Goal: Transaction & Acquisition: Purchase product/service

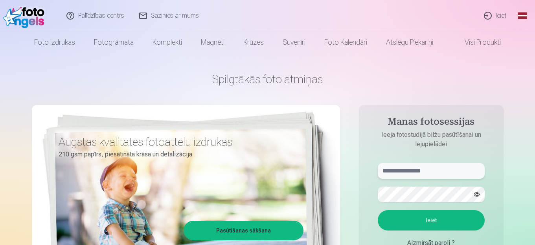
click at [407, 172] on input "text" at bounding box center [430, 171] width 107 height 16
type input "**********"
click at [377, 211] on button "Ieiet" at bounding box center [430, 221] width 107 height 20
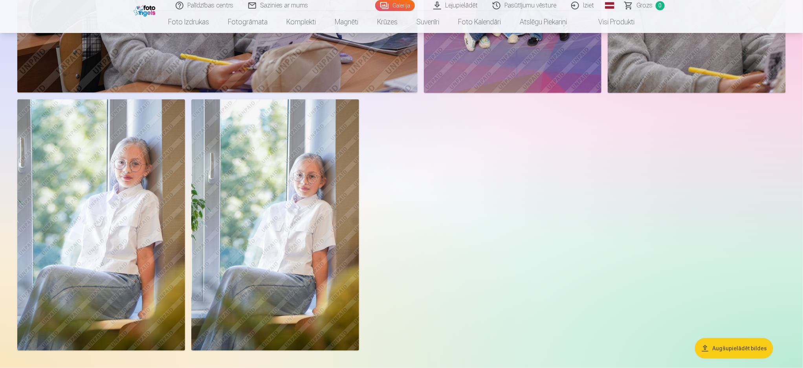
scroll to position [1945, 0]
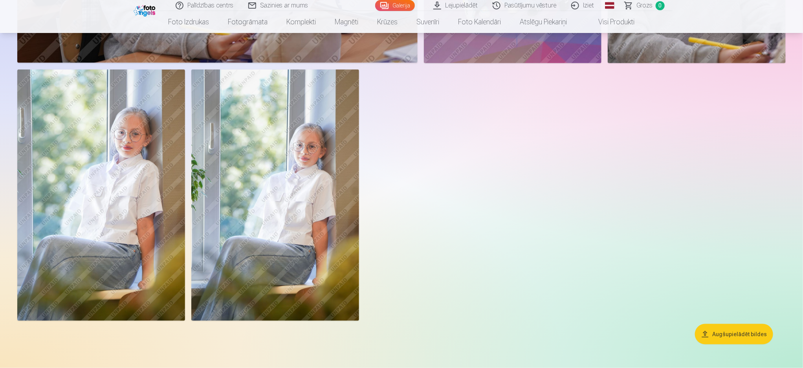
click at [534, 245] on button "Augšupielādēt bildes" at bounding box center [734, 334] width 78 height 20
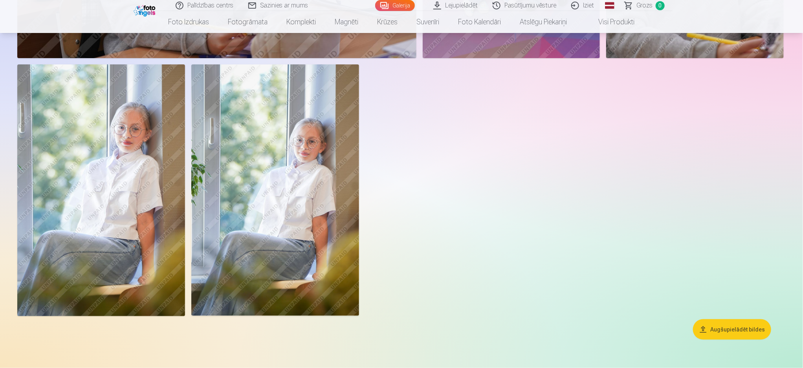
scroll to position [1948, 0]
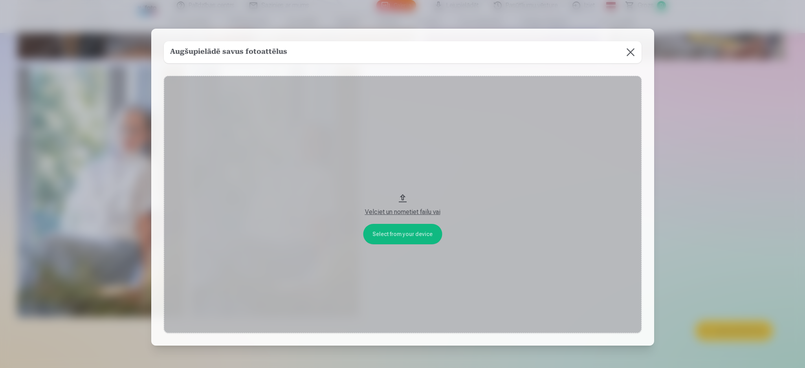
click at [403, 209] on div "Velciet un nometiet failu vai" at bounding box center [403, 211] width 462 height 9
click at [395, 237] on button "Velciet un nometiet failu vai" at bounding box center [403, 205] width 478 height 258
click at [534, 49] on button at bounding box center [630, 52] width 22 height 22
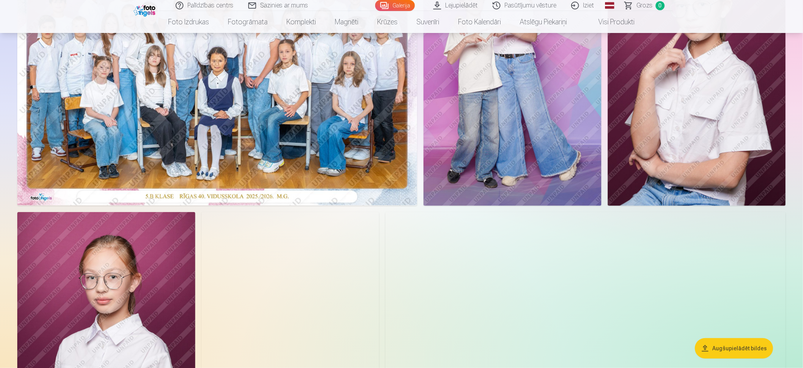
scroll to position [0, 0]
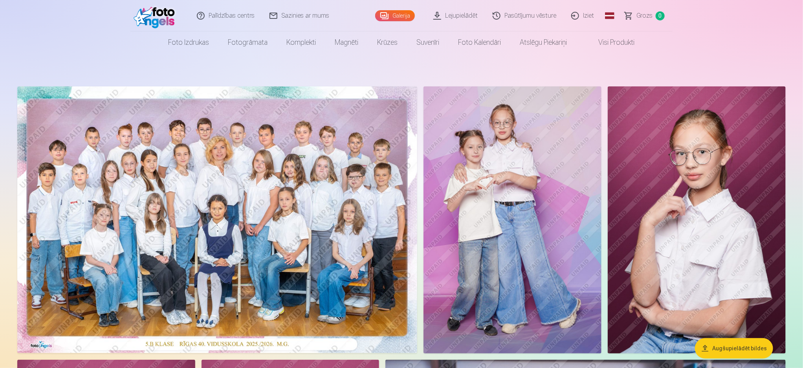
click at [454, 15] on link "Lejupielādēt" at bounding box center [455, 15] width 59 height 31
click at [533, 227] on img at bounding box center [512, 219] width 178 height 267
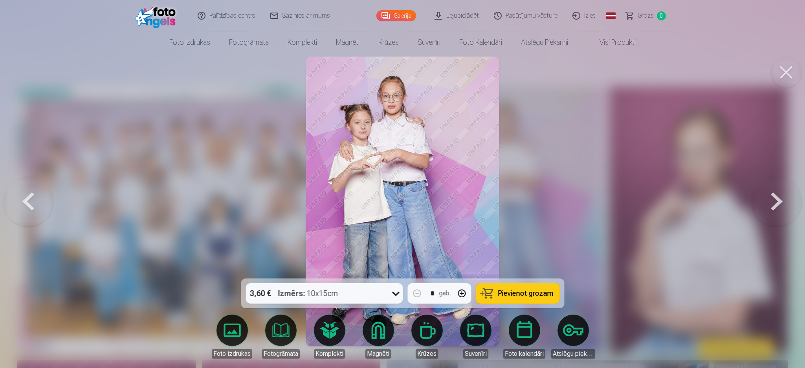
click at [534, 205] on button at bounding box center [776, 201] width 50 height 139
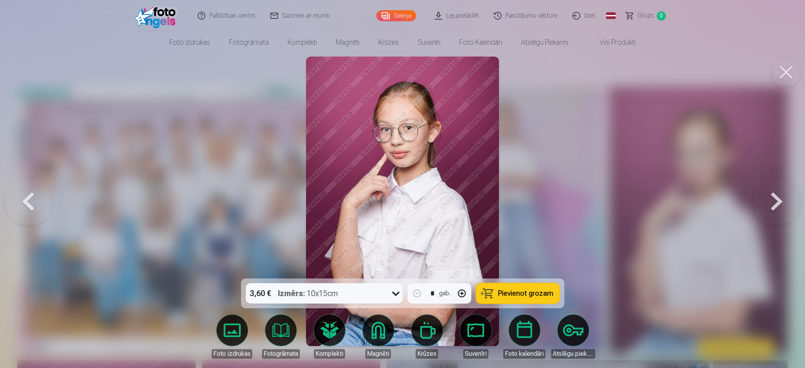
click at [534, 205] on button at bounding box center [776, 201] width 50 height 139
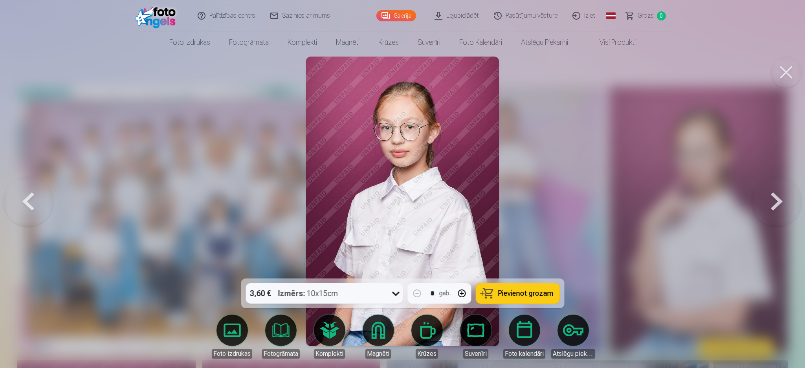
click at [534, 205] on button at bounding box center [776, 201] width 50 height 139
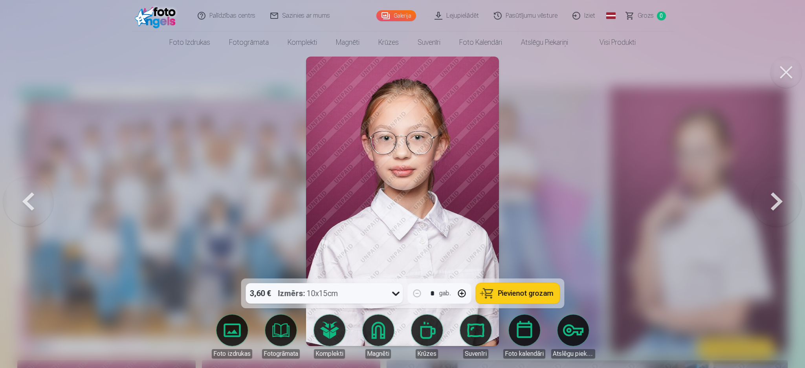
click at [534, 205] on button at bounding box center [776, 201] width 50 height 139
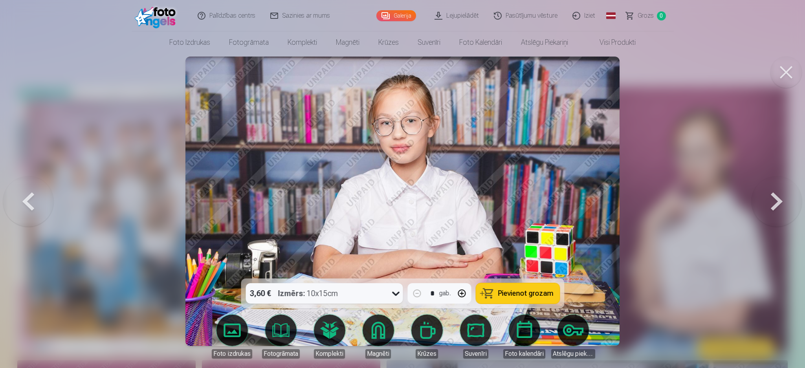
click at [534, 205] on button at bounding box center [776, 201] width 50 height 139
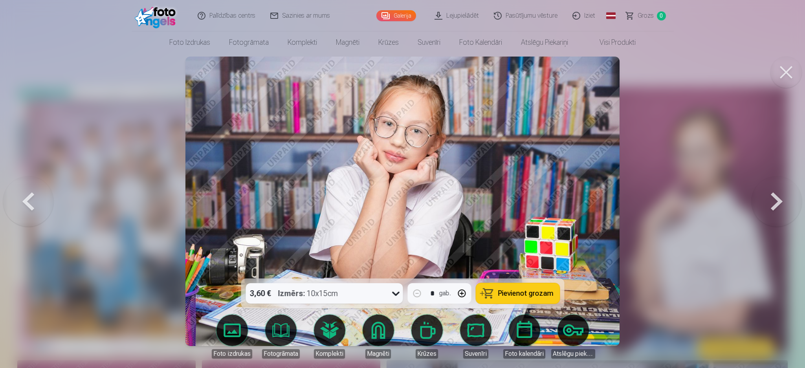
click at [534, 205] on button at bounding box center [776, 201] width 50 height 139
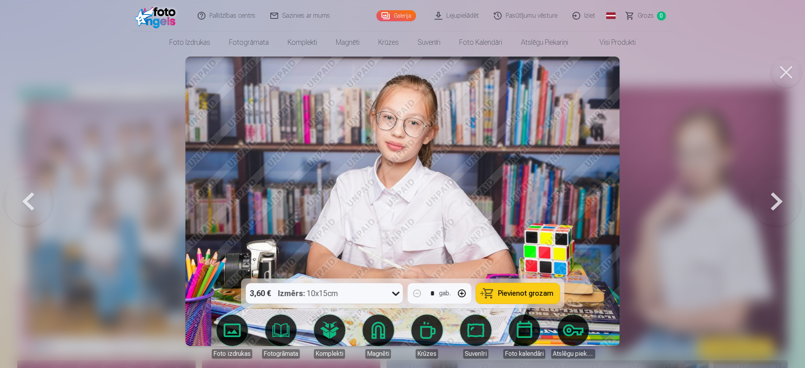
click at [534, 205] on button at bounding box center [776, 201] width 50 height 139
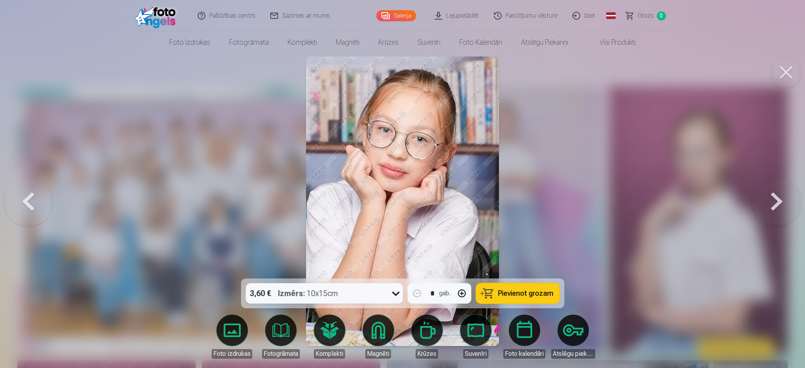
click at [534, 205] on button at bounding box center [776, 201] width 50 height 139
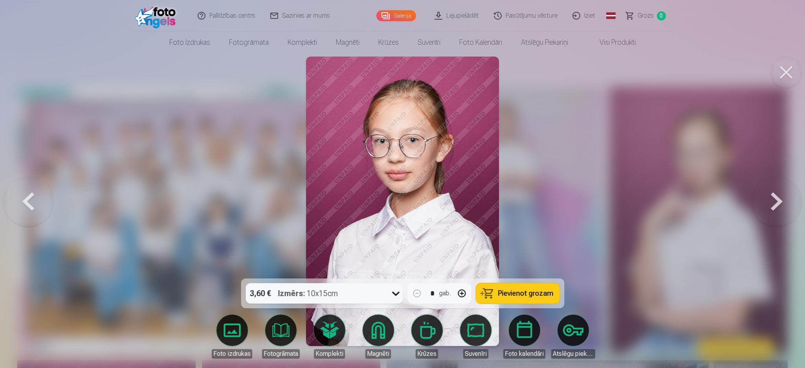
click at [534, 207] on button at bounding box center [776, 201] width 50 height 139
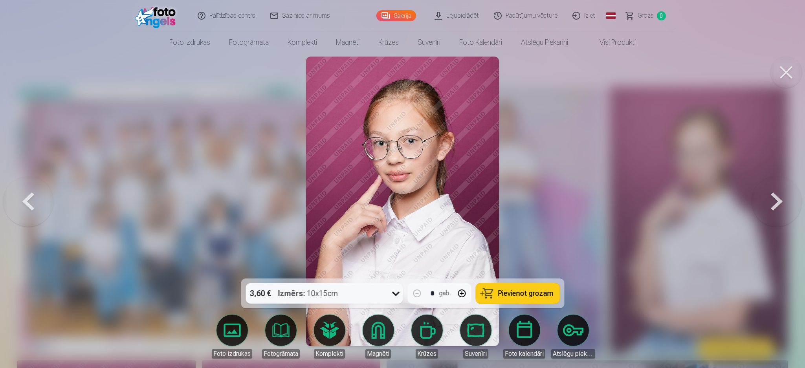
click at [534, 207] on button at bounding box center [776, 201] width 50 height 139
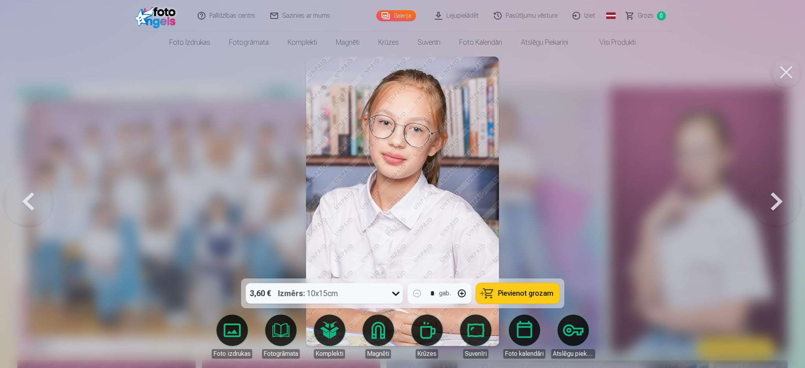
click at [534, 207] on button at bounding box center [776, 201] width 50 height 139
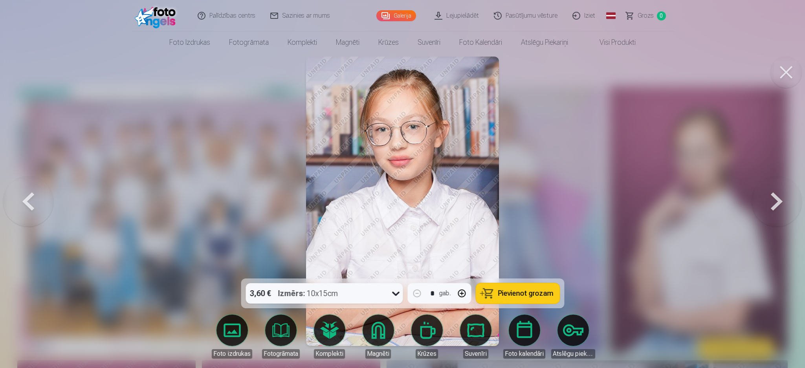
click at [534, 207] on button at bounding box center [776, 201] width 50 height 139
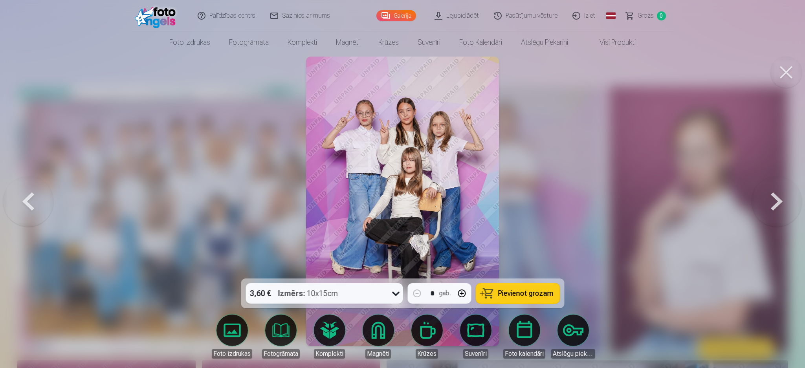
click at [534, 207] on button at bounding box center [776, 201] width 50 height 139
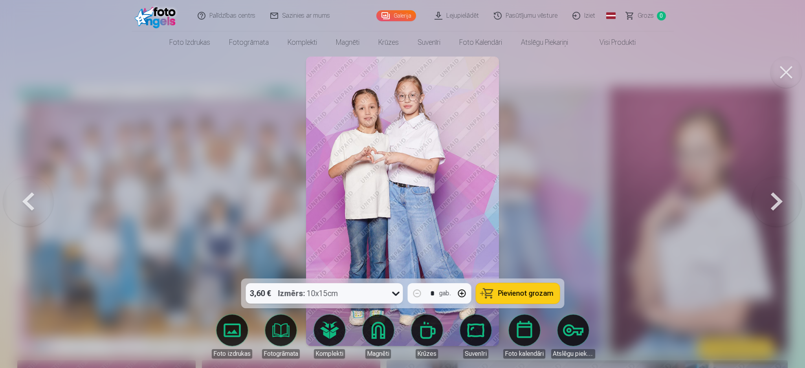
click at [534, 207] on button at bounding box center [776, 201] width 50 height 139
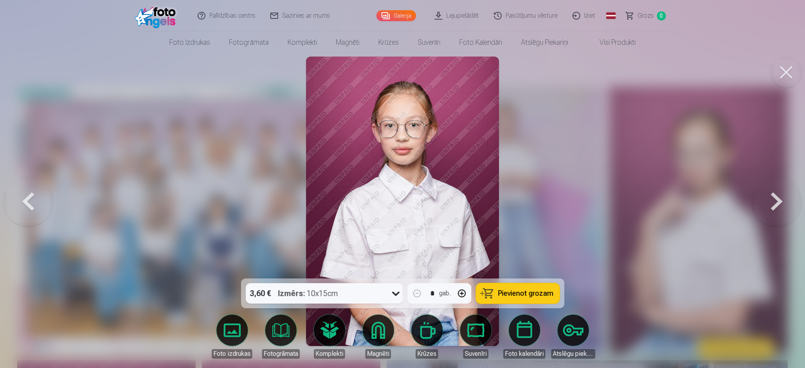
click at [534, 207] on div at bounding box center [402, 184] width 805 height 368
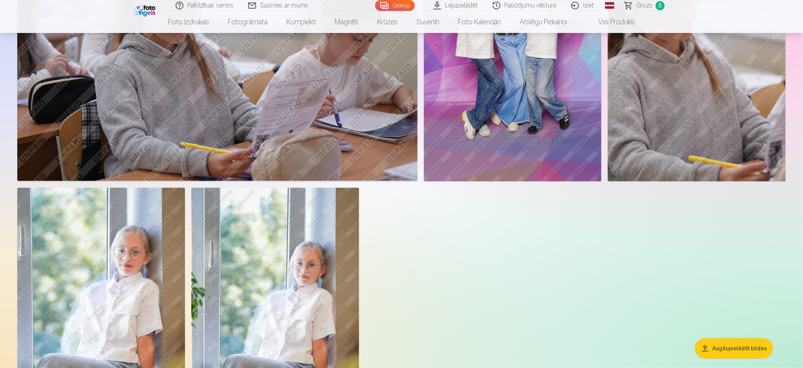
scroll to position [1885, 0]
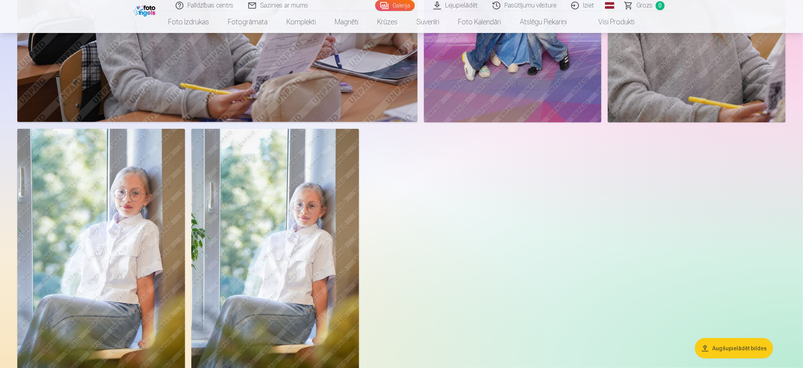
click at [281, 240] on img at bounding box center [275, 254] width 168 height 251
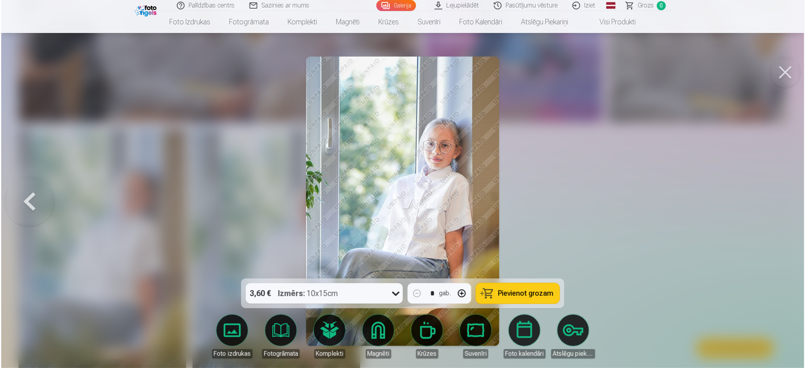
scroll to position [1889, 0]
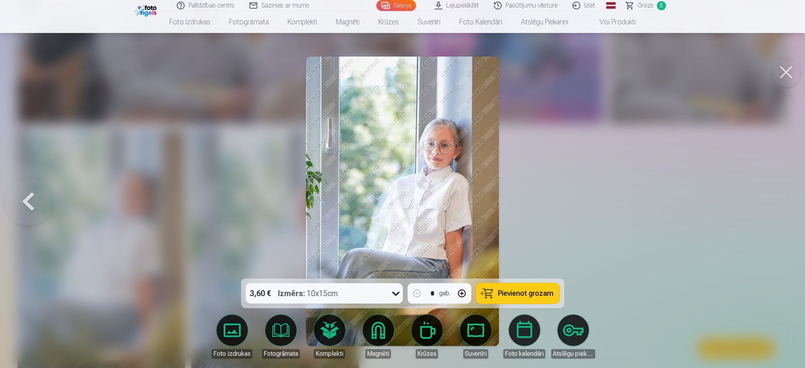
click at [525, 245] on button "Pievienot grozam" at bounding box center [518, 293] width 84 height 20
click at [26, 197] on button at bounding box center [28, 201] width 50 height 139
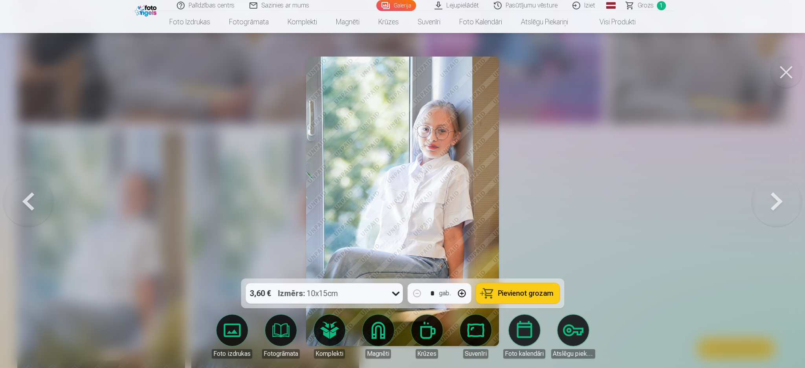
click at [532, 245] on span "Pievienot grozam" at bounding box center [525, 293] width 55 height 7
click at [30, 205] on button at bounding box center [28, 201] width 50 height 139
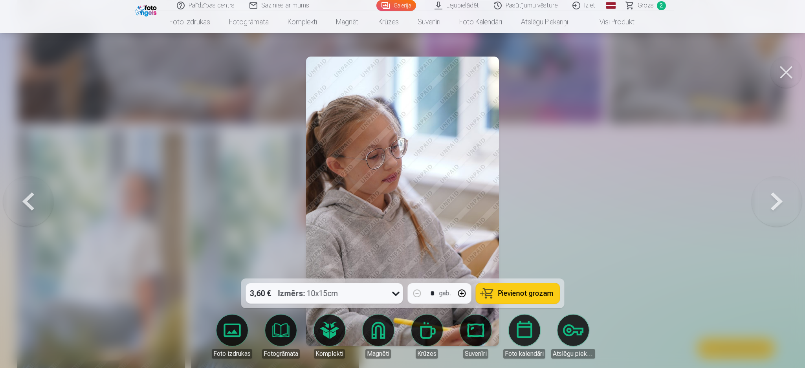
click at [30, 205] on button at bounding box center [28, 201] width 50 height 139
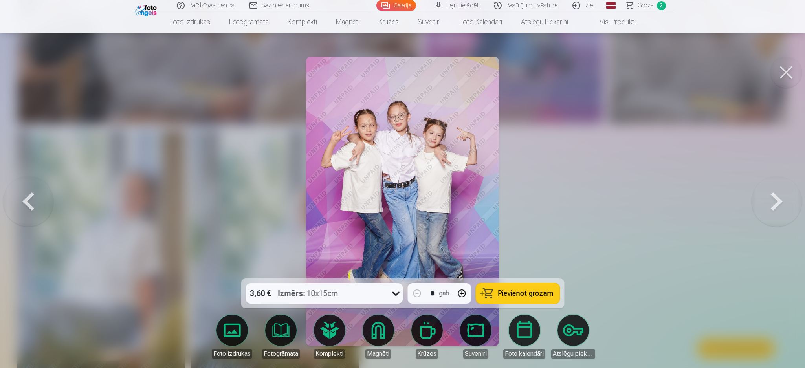
click at [29, 210] on button at bounding box center [28, 201] width 50 height 139
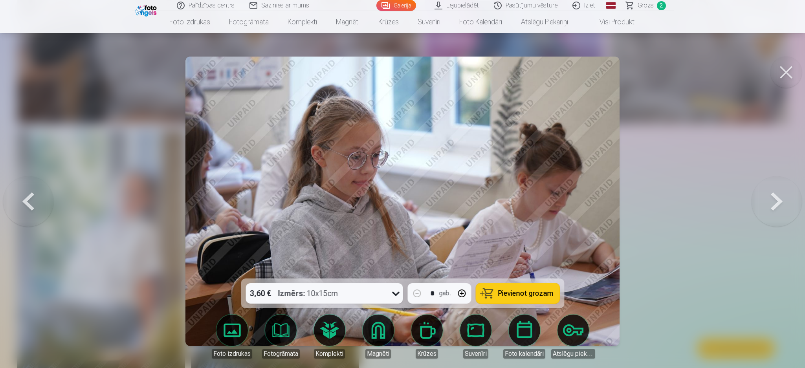
click at [29, 210] on button at bounding box center [28, 201] width 50 height 139
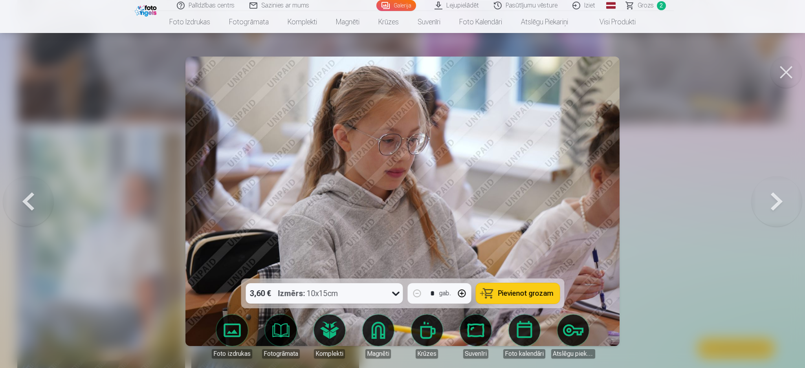
click at [534, 245] on button "Pievienot grozam" at bounding box center [518, 293] width 84 height 20
click at [22, 202] on button at bounding box center [28, 201] width 50 height 139
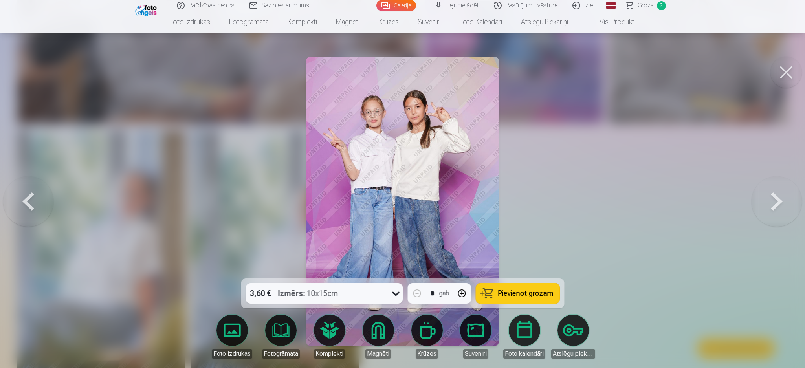
click at [508, 245] on span "Pievienot grozam" at bounding box center [525, 293] width 55 height 7
click at [534, 197] on button at bounding box center [776, 201] width 50 height 139
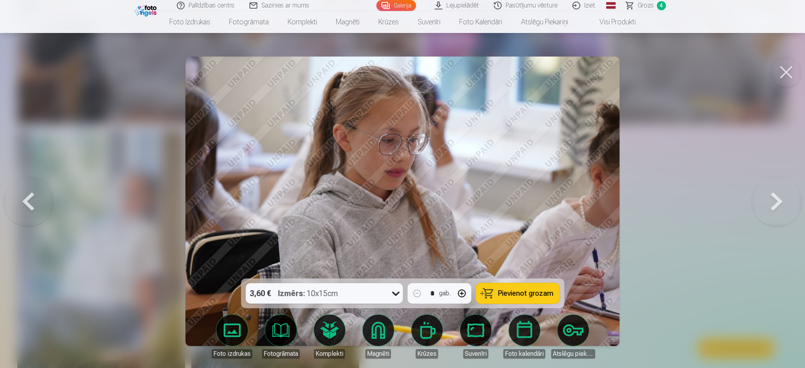
click at [534, 197] on button at bounding box center [776, 201] width 50 height 139
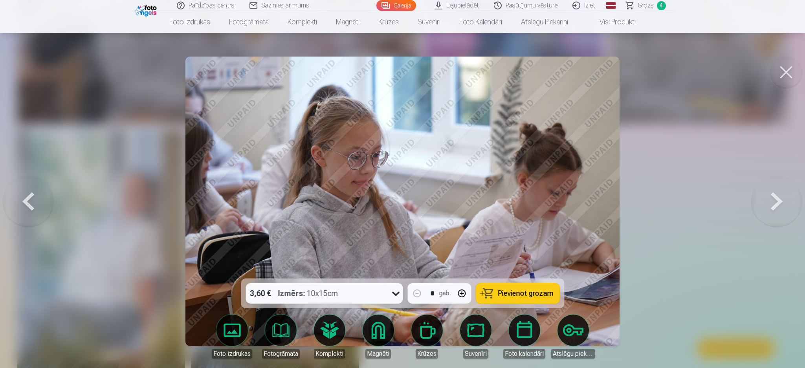
click at [534, 197] on button at bounding box center [776, 201] width 50 height 139
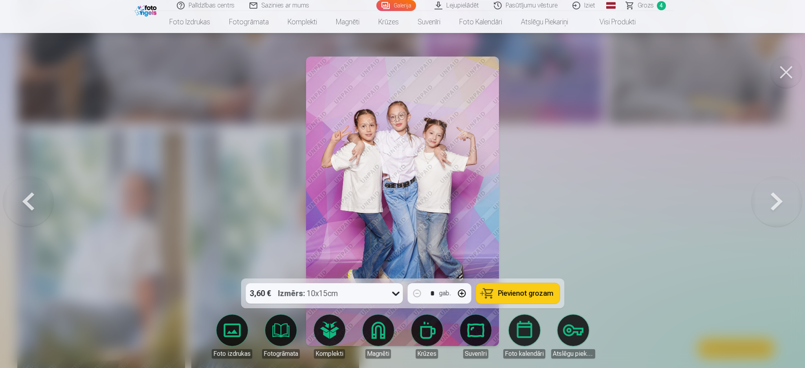
click at [522, 245] on button "Pievienot grozam" at bounding box center [518, 293] width 84 height 20
click at [534, 200] on button at bounding box center [776, 201] width 50 height 139
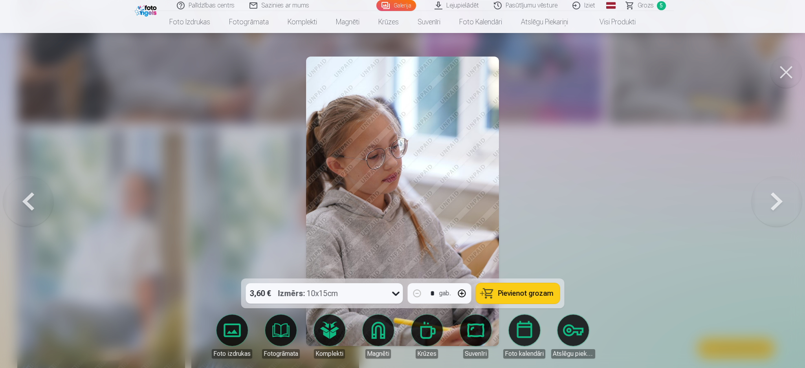
click at [534, 200] on button at bounding box center [776, 201] width 50 height 139
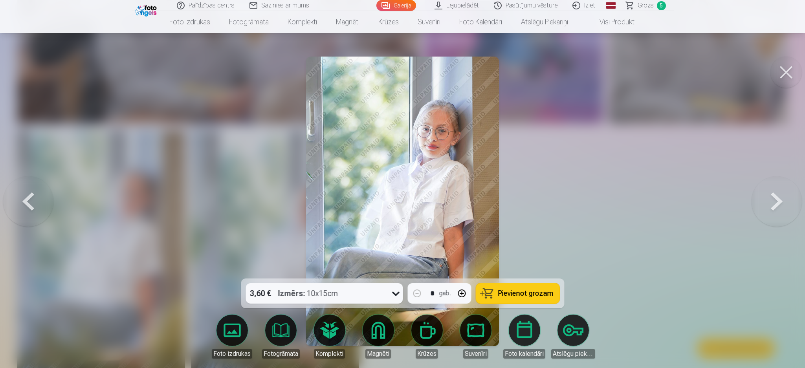
click at [534, 200] on button at bounding box center [776, 201] width 50 height 139
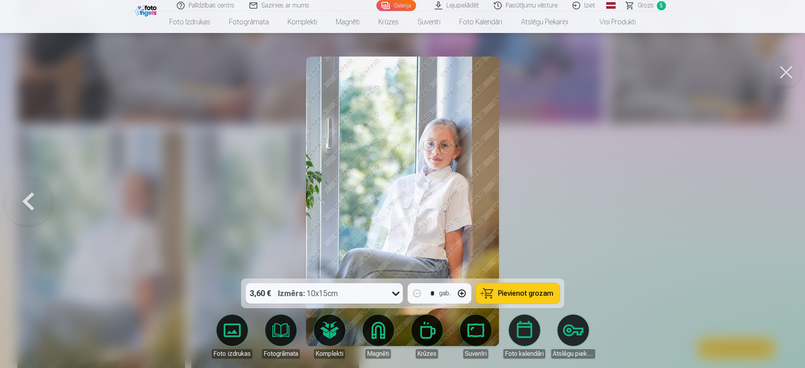
click at [22, 210] on button at bounding box center [28, 201] width 50 height 139
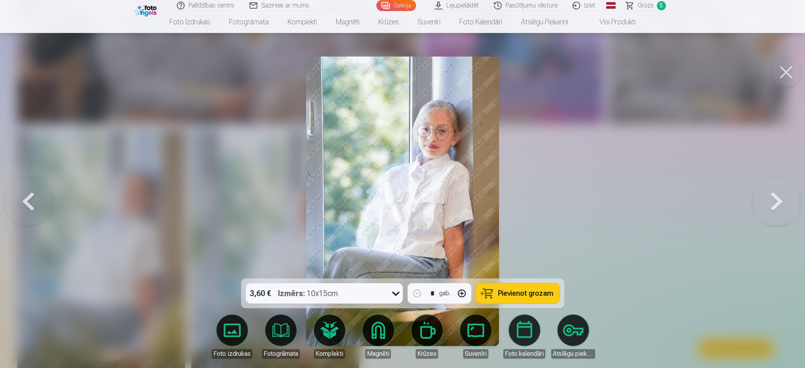
click at [22, 210] on button at bounding box center [28, 201] width 50 height 139
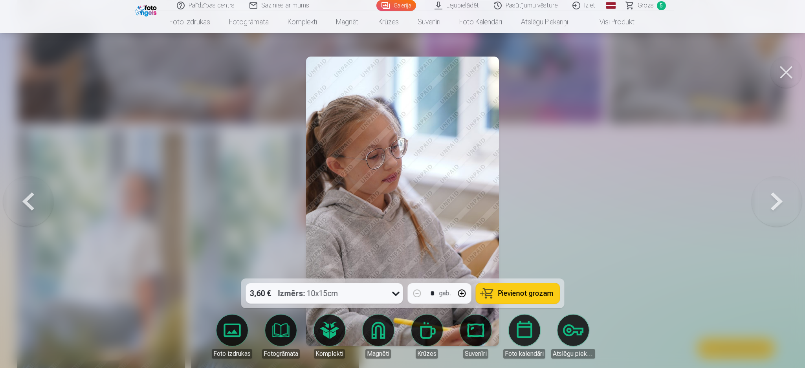
click at [28, 207] on button at bounding box center [28, 201] width 50 height 139
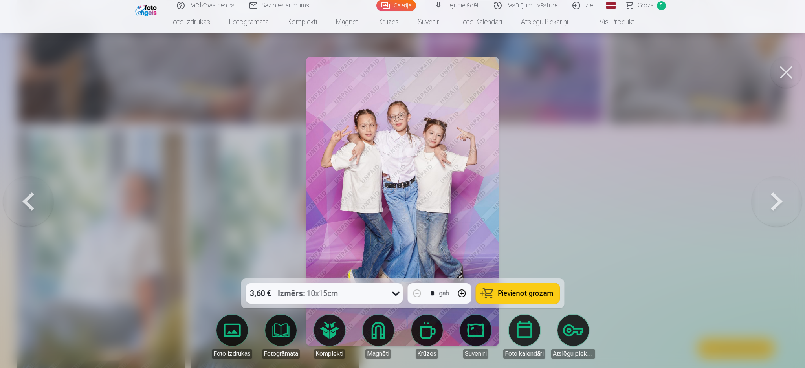
click at [28, 207] on button at bounding box center [28, 201] width 50 height 139
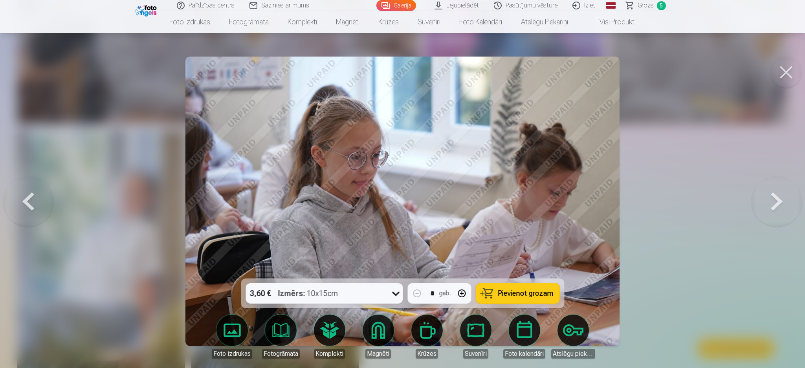
click at [28, 207] on button at bounding box center [28, 201] width 50 height 139
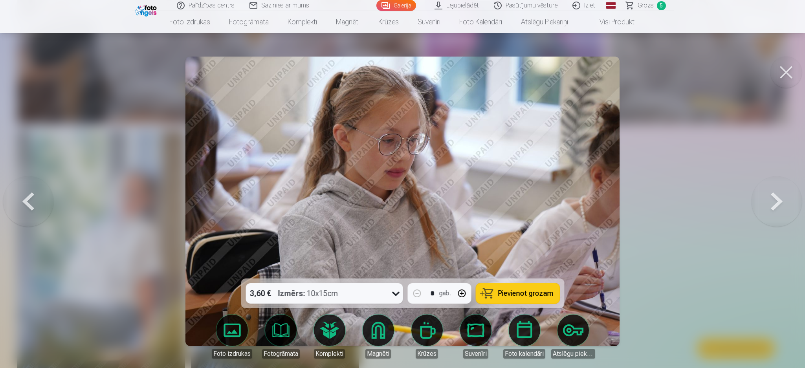
click at [28, 207] on button at bounding box center [28, 201] width 50 height 139
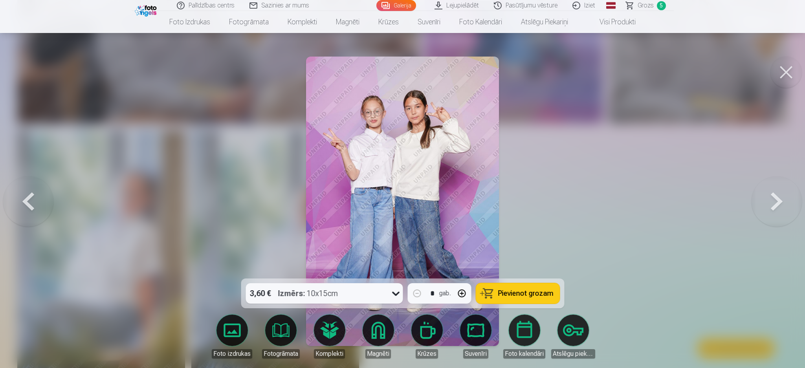
click at [28, 207] on button at bounding box center [28, 201] width 50 height 139
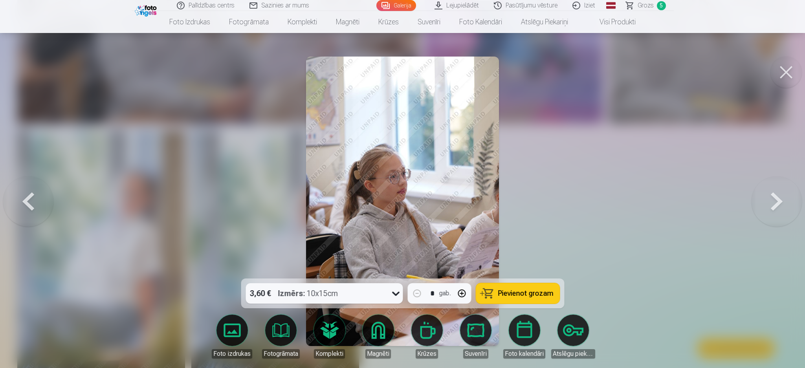
click at [28, 207] on button at bounding box center [28, 201] width 50 height 139
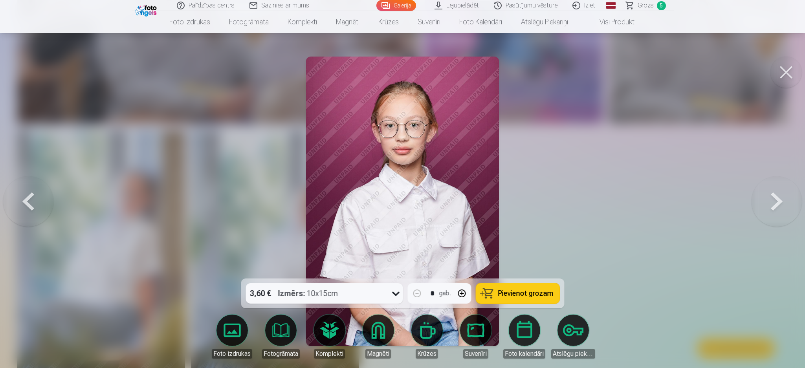
click at [28, 207] on button at bounding box center [28, 201] width 50 height 139
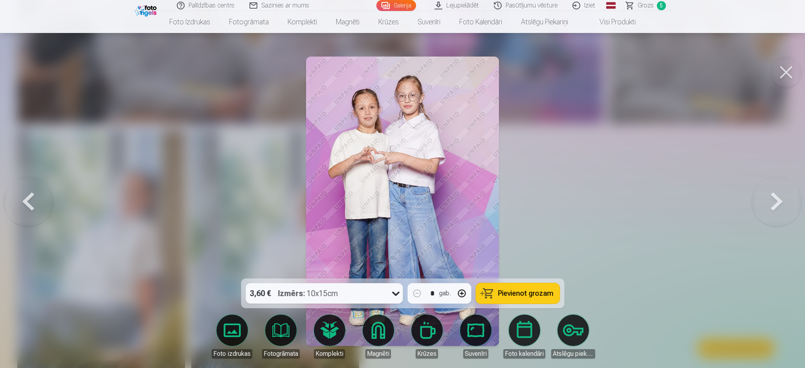
click at [500, 245] on span "Pievienot grozam" at bounding box center [525, 293] width 55 height 7
click at [524, 245] on span "Pievienot grozam" at bounding box center [525, 293] width 55 height 7
click at [27, 196] on button at bounding box center [28, 201] width 50 height 139
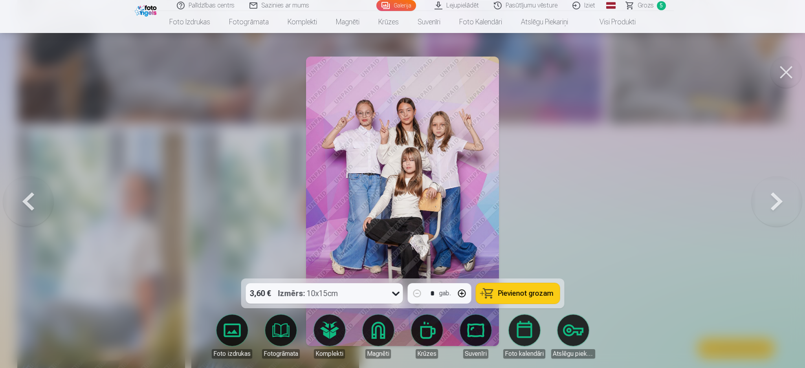
click at [526, 245] on button "Pievienot grozam" at bounding box center [518, 293] width 84 height 20
click at [534, 177] on div at bounding box center [402, 184] width 805 height 368
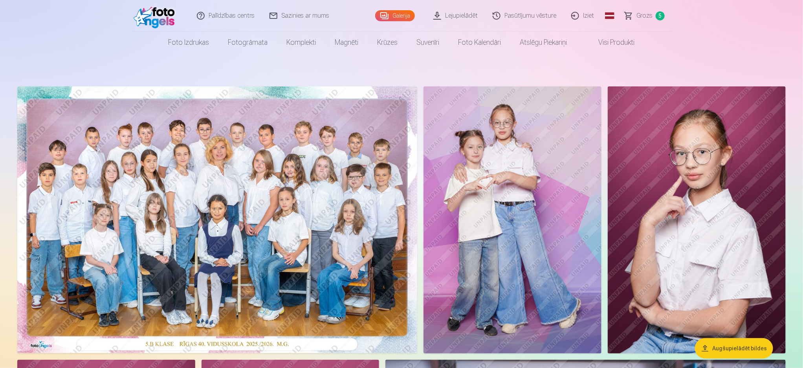
click at [256, 225] on img at bounding box center [217, 219] width 400 height 267
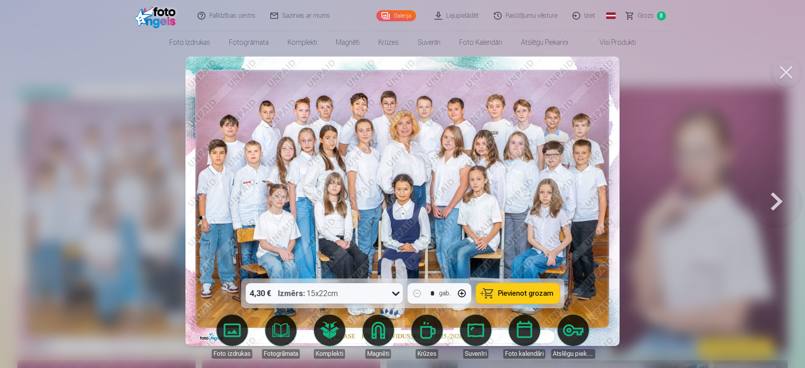
click at [509, 245] on span "Pievienot grozam" at bounding box center [525, 293] width 55 height 7
click at [534, 206] on button at bounding box center [776, 201] width 50 height 139
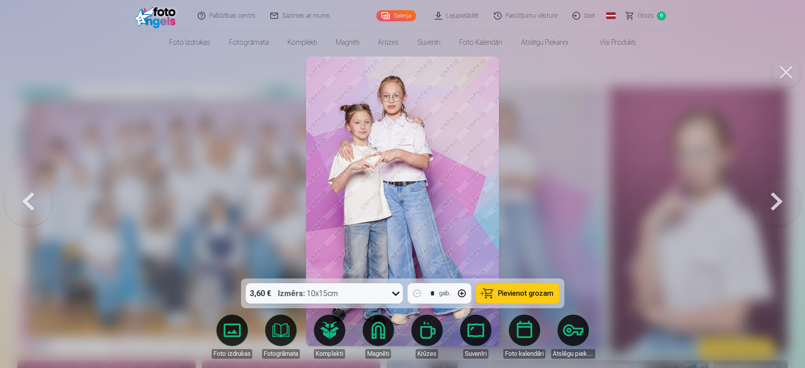
click at [531, 245] on button "Pievienot grozam" at bounding box center [518, 293] width 84 height 20
click at [534, 204] on button at bounding box center [776, 201] width 50 height 139
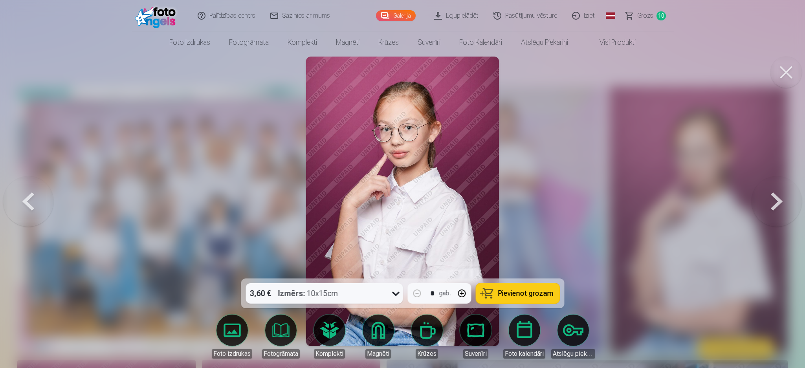
click at [534, 202] on button at bounding box center [776, 201] width 50 height 139
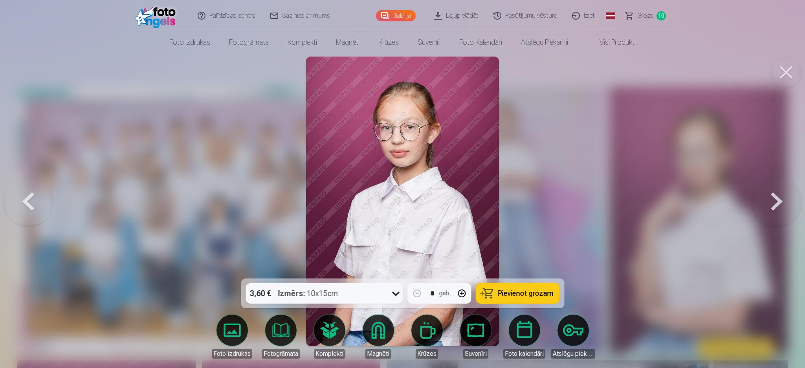
click at [534, 202] on button at bounding box center [776, 201] width 50 height 139
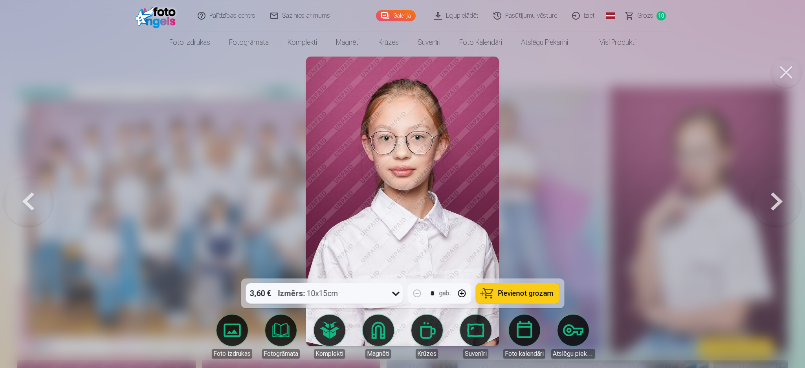
click at [534, 202] on button at bounding box center [776, 201] width 50 height 139
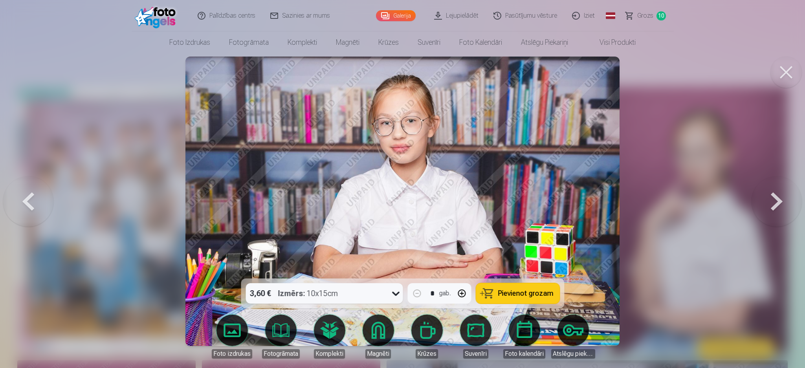
click at [508, 245] on span "Pievienot grozam" at bounding box center [525, 293] width 55 height 7
click at [534, 204] on button at bounding box center [776, 201] width 50 height 139
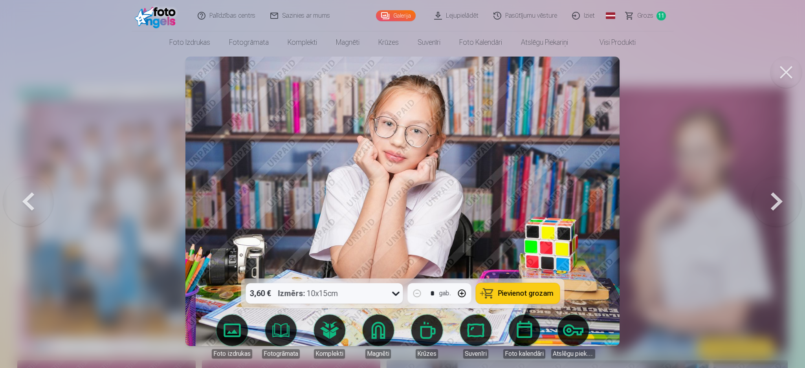
click at [513, 245] on span "Pievienot grozam" at bounding box center [525, 293] width 55 height 7
click at [534, 202] on button at bounding box center [776, 201] width 50 height 139
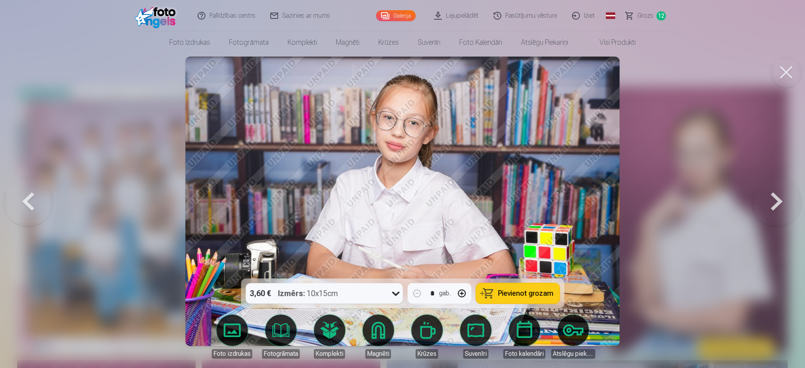
click at [517, 245] on button "Pievienot grozam" at bounding box center [518, 293] width 84 height 20
click at [534, 205] on button at bounding box center [776, 201] width 50 height 139
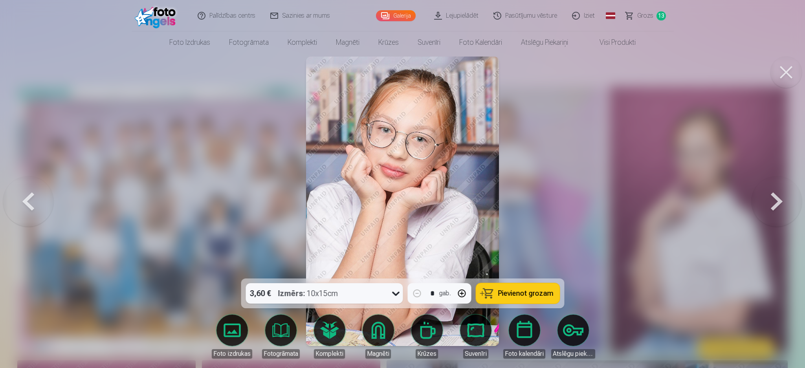
click at [506, 245] on button "Pievienot grozam" at bounding box center [518, 293] width 84 height 20
click at [534, 205] on button at bounding box center [776, 201] width 50 height 139
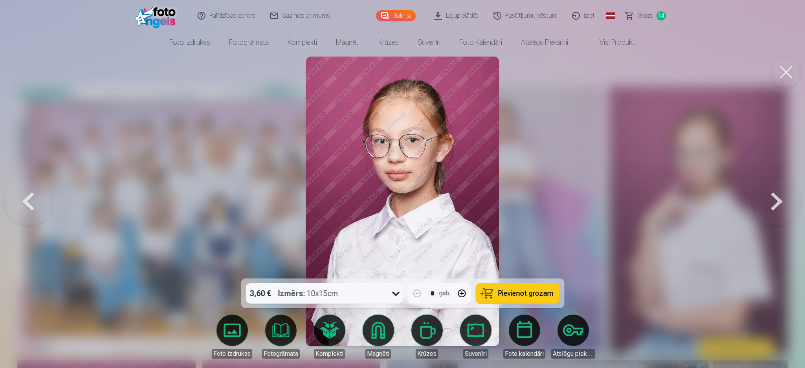
click at [519, 245] on span "Pievienot grozam" at bounding box center [525, 293] width 55 height 7
click at [534, 193] on button at bounding box center [776, 201] width 50 height 139
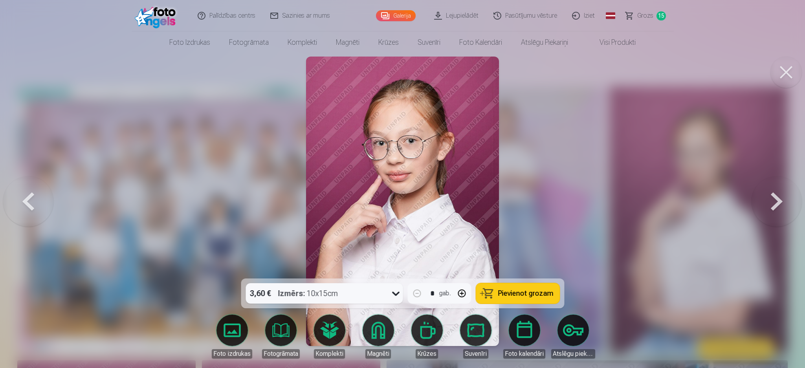
click at [534, 193] on button at bounding box center [776, 201] width 50 height 139
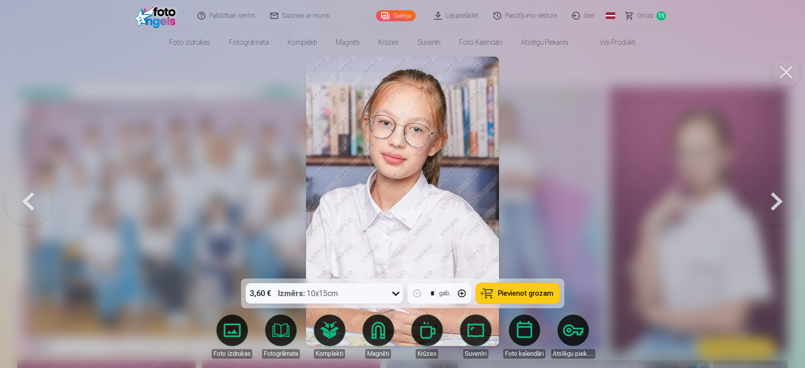
click at [534, 200] on button at bounding box center [776, 201] width 50 height 139
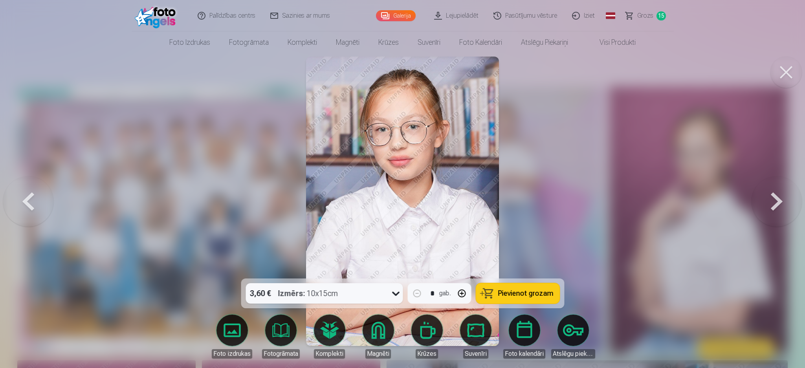
click at [534, 200] on button at bounding box center [776, 201] width 50 height 139
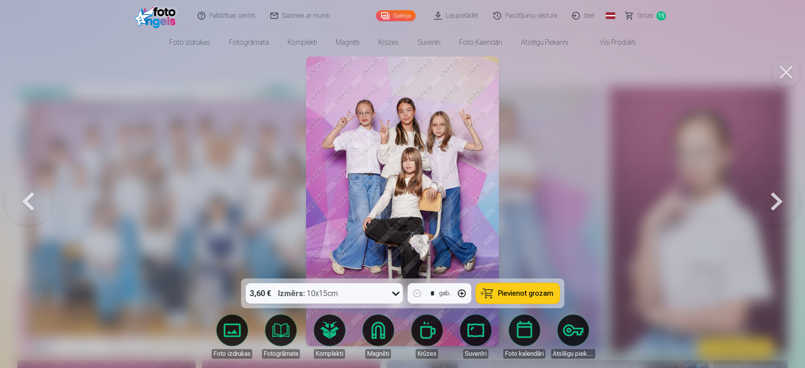
click at [524, 245] on span "Pievienot grozam" at bounding box center [525, 293] width 55 height 7
click at [391, 16] on link "Galerija" at bounding box center [396, 15] width 40 height 11
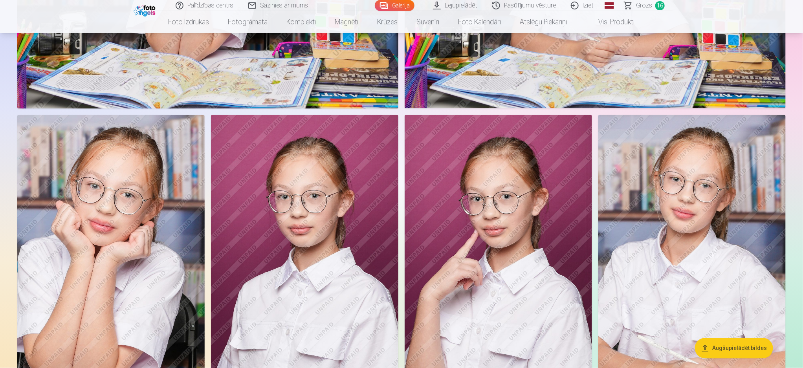
scroll to position [707, 0]
